Goal: Navigation & Orientation: Find specific page/section

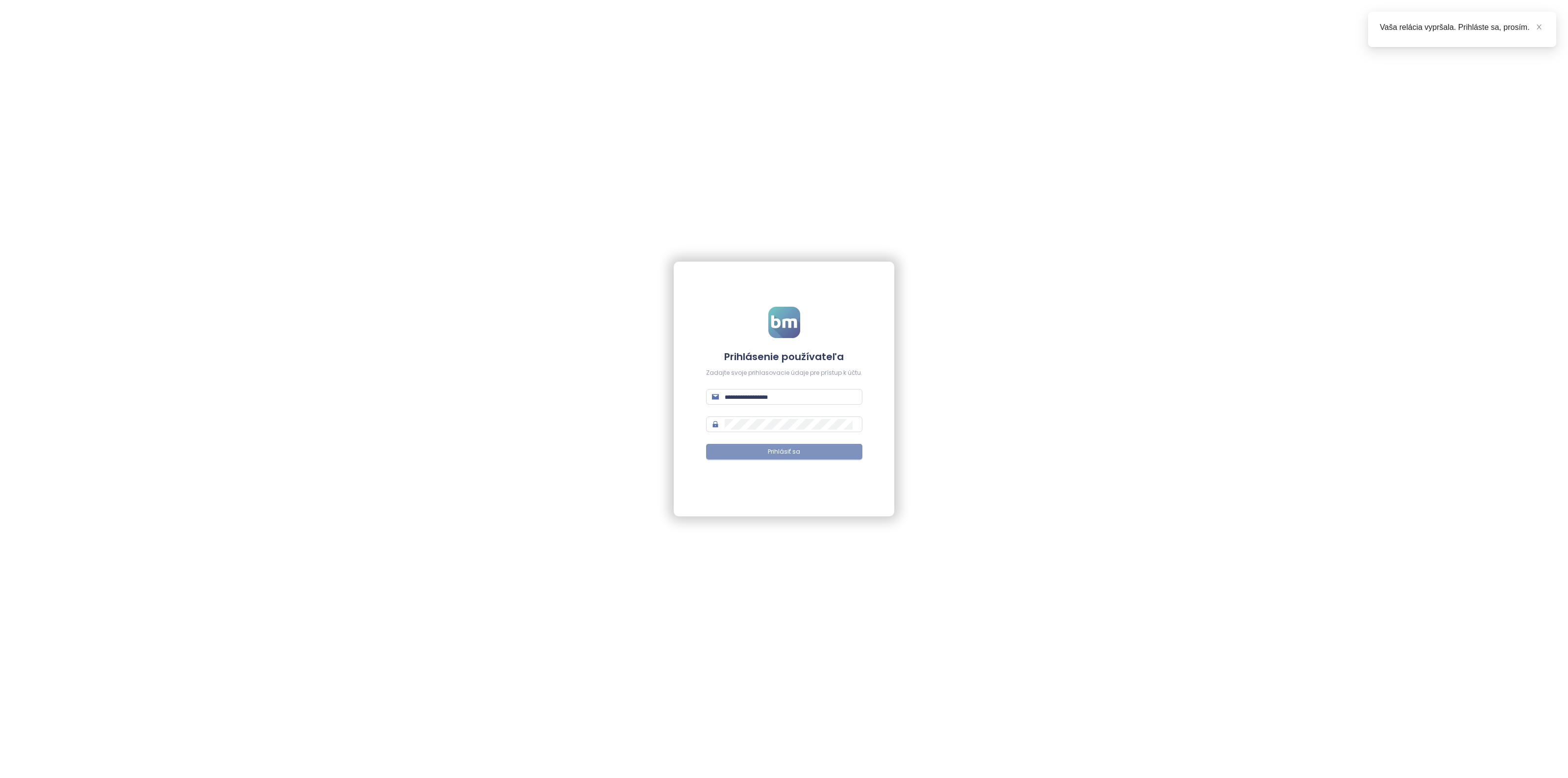
type input "**********"
click at [806, 455] on button "Prihlásiť sa" at bounding box center [784, 452] width 156 height 16
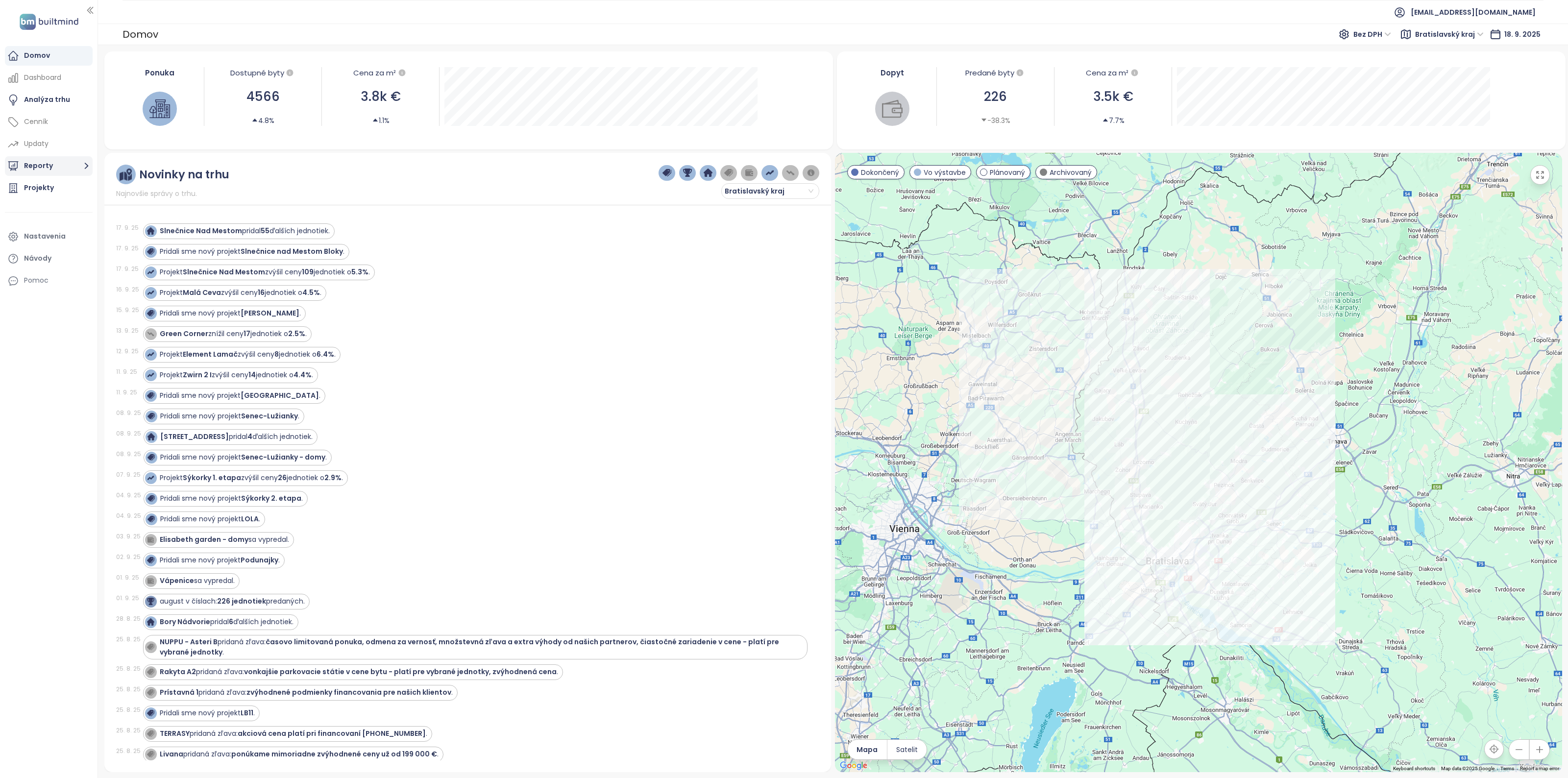
click at [47, 170] on button "Reporty" at bounding box center [48, 166] width 87 height 19
click at [25, 300] on div "Projekty" at bounding box center [39, 299] width 30 height 12
